Goal: Task Accomplishment & Management: Complete application form

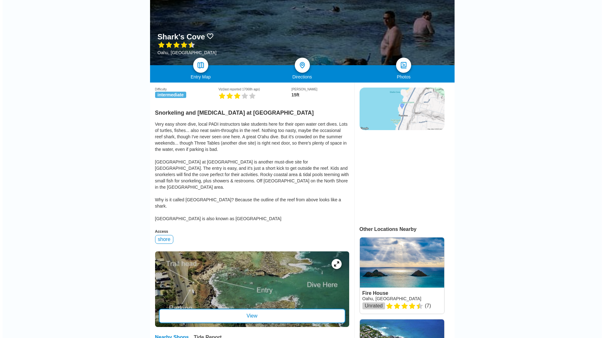
scroll to position [94, 0]
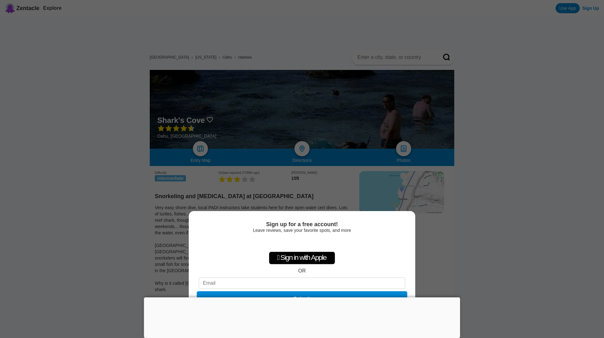
click at [374, 295] on button "Submit" at bounding box center [302, 298] width 211 height 15
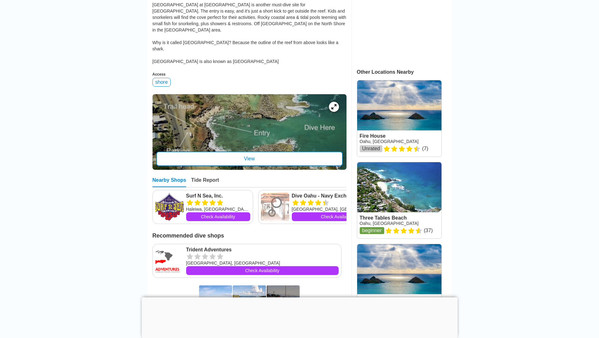
scroll to position [252, 0]
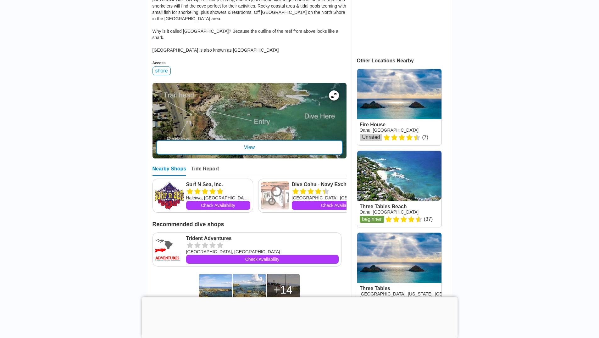
click at [246, 140] on div "View" at bounding box center [249, 147] width 187 height 14
